Goal: Task Accomplishment & Management: Manage account settings

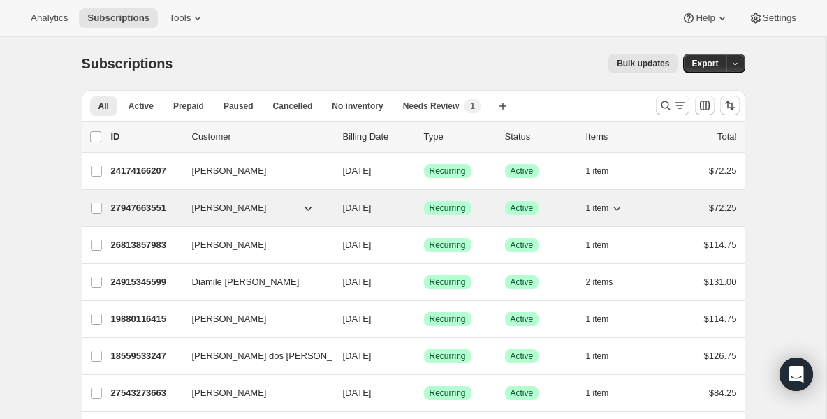
click at [145, 205] on p "27947663551" at bounding box center [146, 208] width 70 height 14
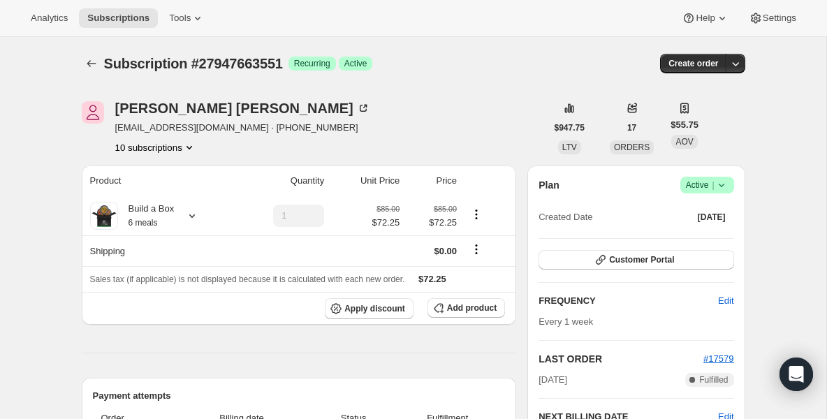
click at [721, 179] on icon at bounding box center [722, 185] width 14 height 14
click at [698, 212] on span "Pause subscription" at bounding box center [702, 213] width 77 height 10
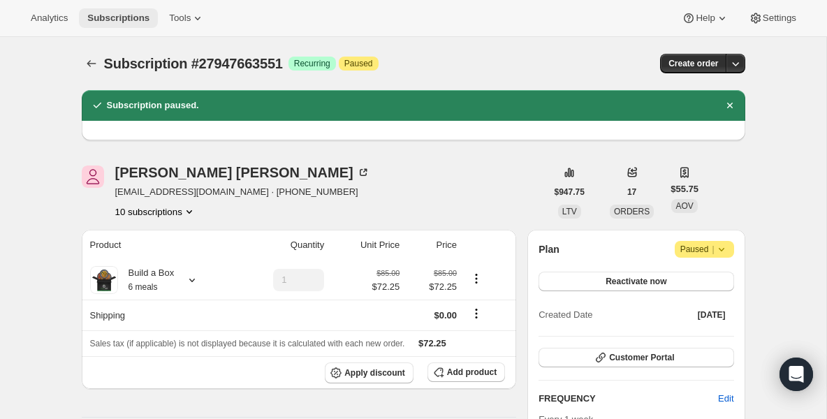
click at [117, 24] on button "Subscriptions" at bounding box center [118, 18] width 79 height 20
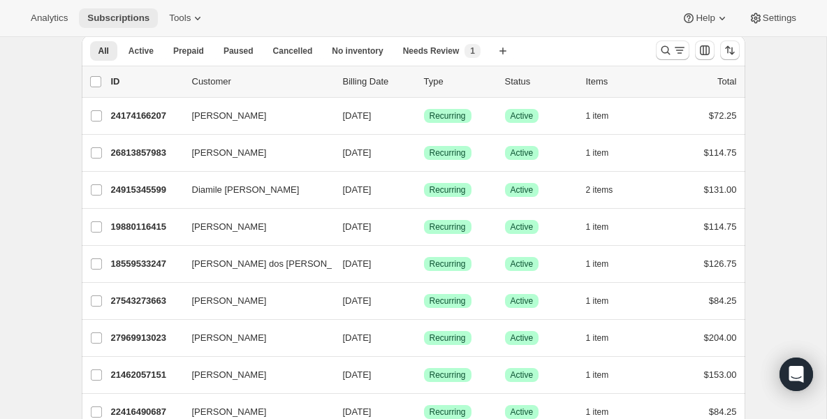
scroll to position [56, 0]
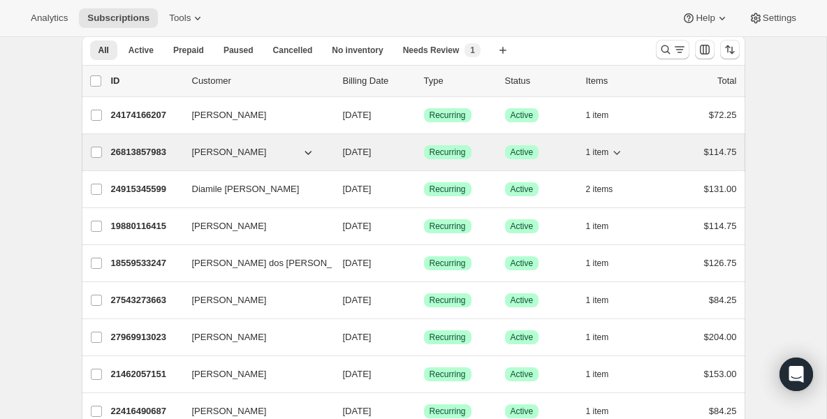
click at [146, 150] on p "26813857983" at bounding box center [146, 152] width 70 height 14
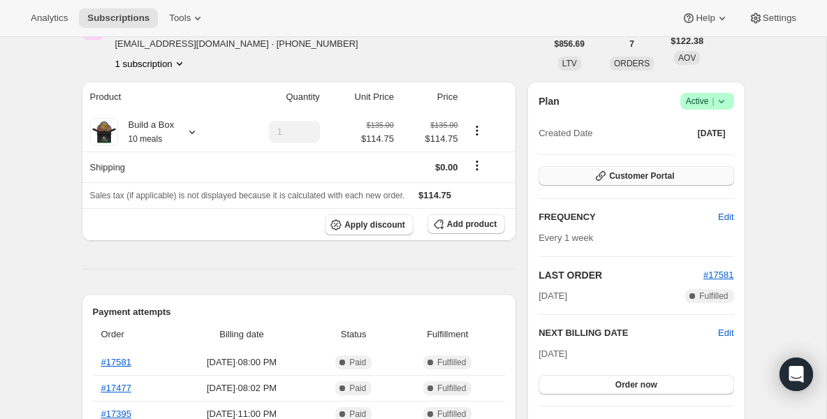
scroll to position [112, 0]
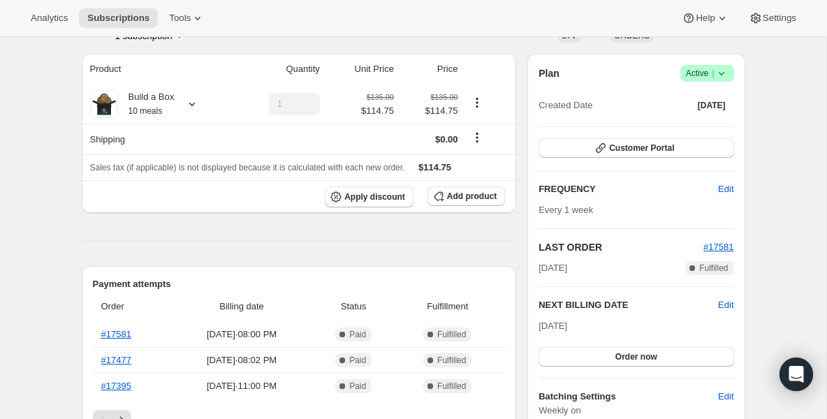
click at [618, 372] on div "Plan Success Active | Created Date [DATE] Customer Portal FREQUENCY Edit Every …" at bounding box center [636, 269] width 195 height 409
click at [610, 363] on button "Order now" at bounding box center [636, 357] width 195 height 20
click at [610, 363] on button "Click to confirm" at bounding box center [636, 357] width 195 height 20
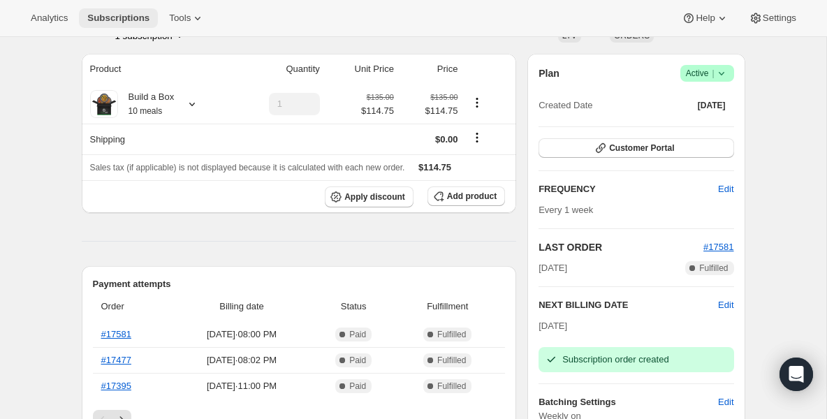
click at [138, 22] on span "Subscriptions" at bounding box center [118, 18] width 62 height 11
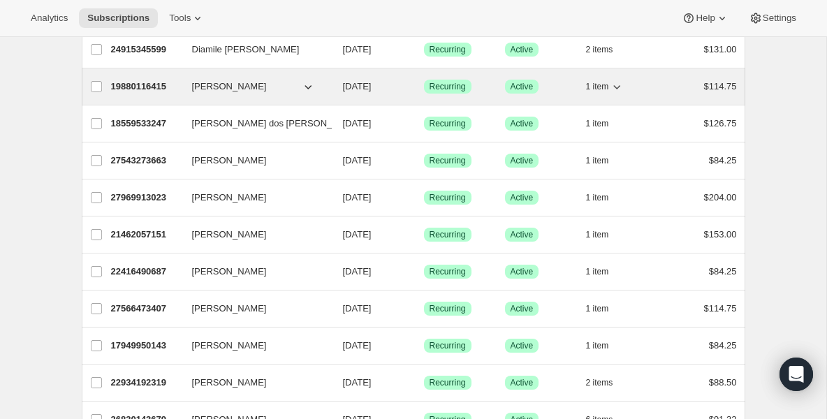
scroll to position [224, 0]
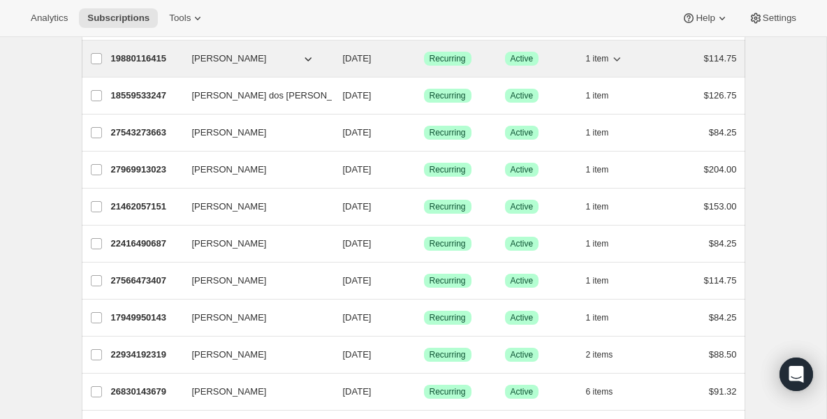
click at [147, 280] on p "27566473407" at bounding box center [146, 281] width 70 height 14
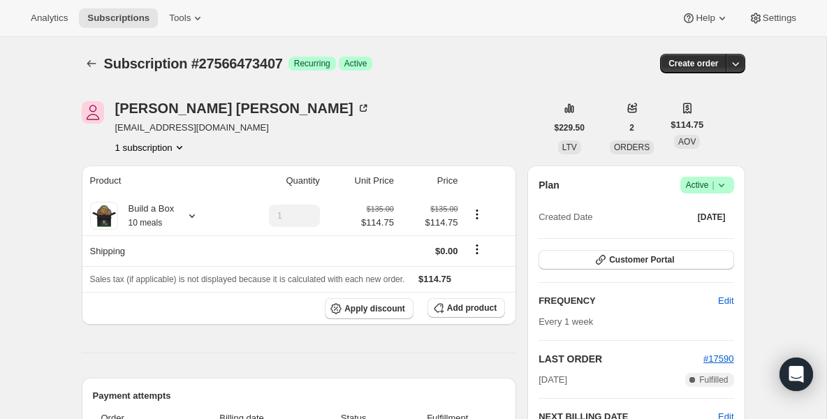
click at [722, 182] on icon at bounding box center [722, 185] width 14 height 14
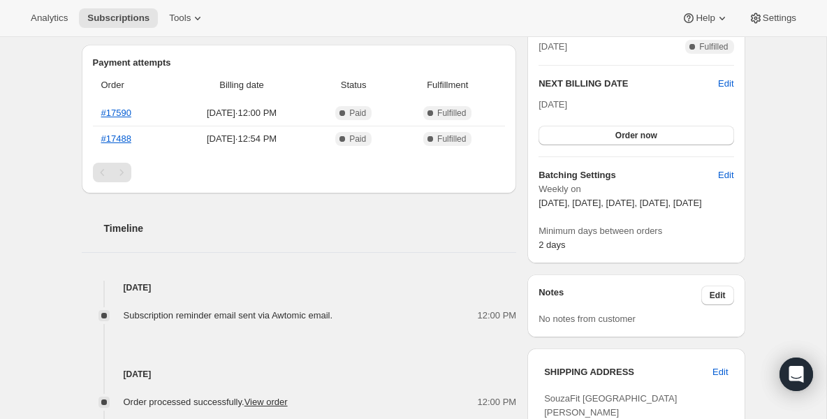
scroll to position [335, 0]
